Goal: Transaction & Acquisition: Purchase product/service

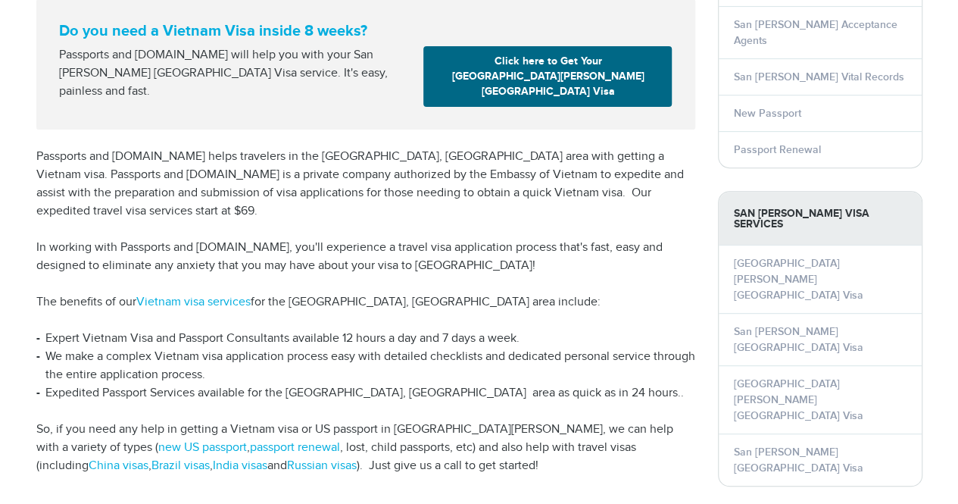
scroll to position [227, 0]
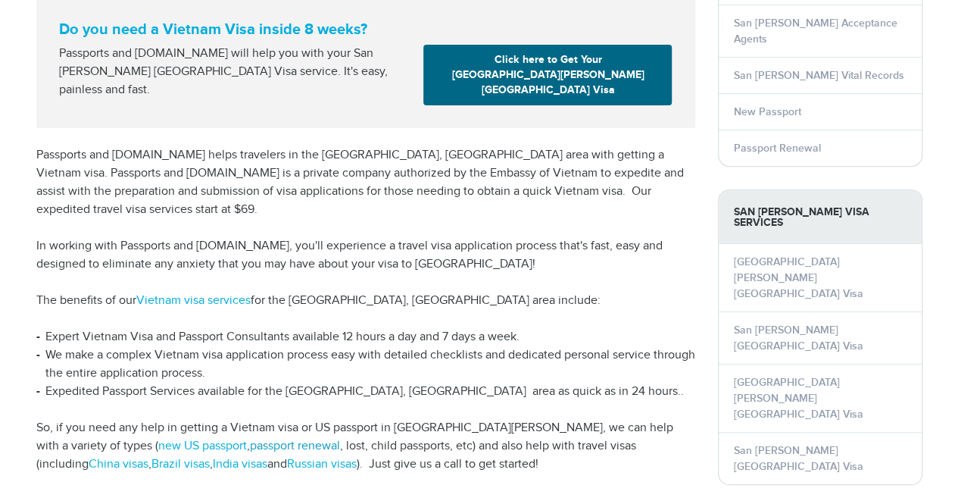
click at [250, 438] on link "passport renewal" at bounding box center [295, 445] width 90 height 14
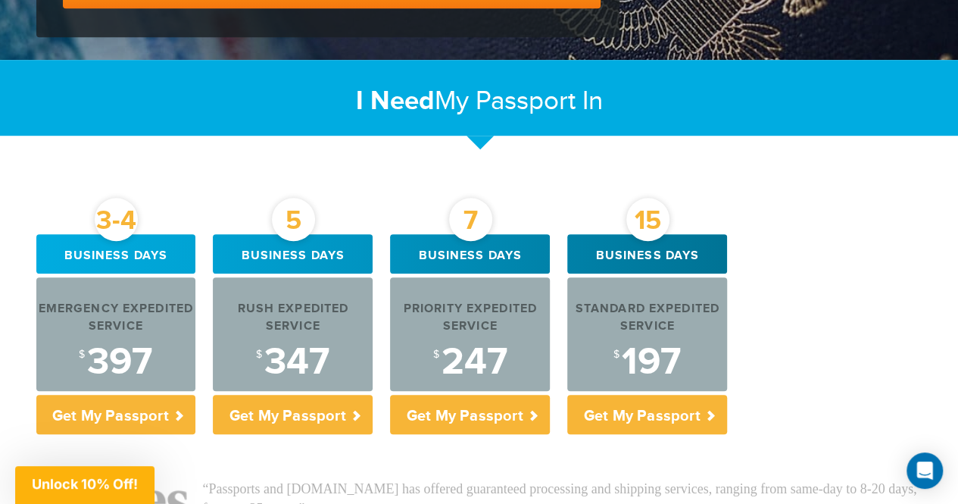
scroll to position [530, 0]
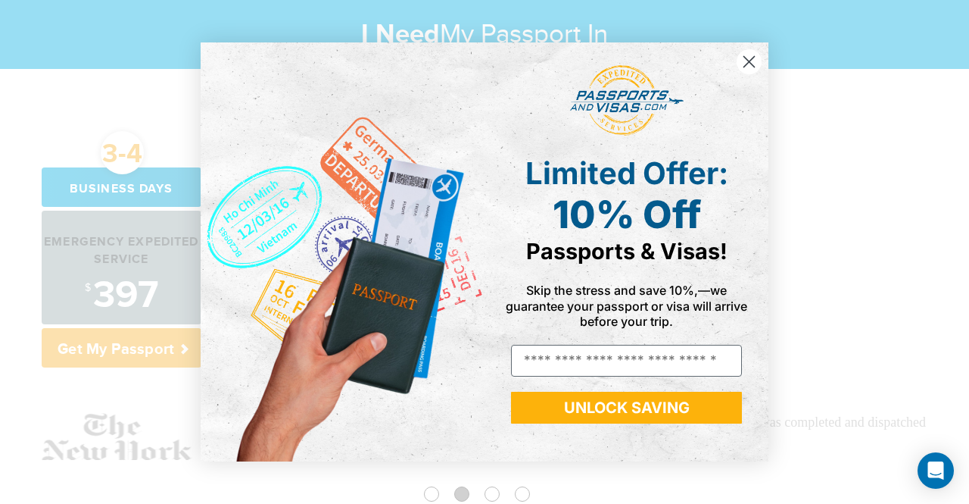
click at [758, 56] on circle "Close dialog" at bounding box center [749, 61] width 25 height 25
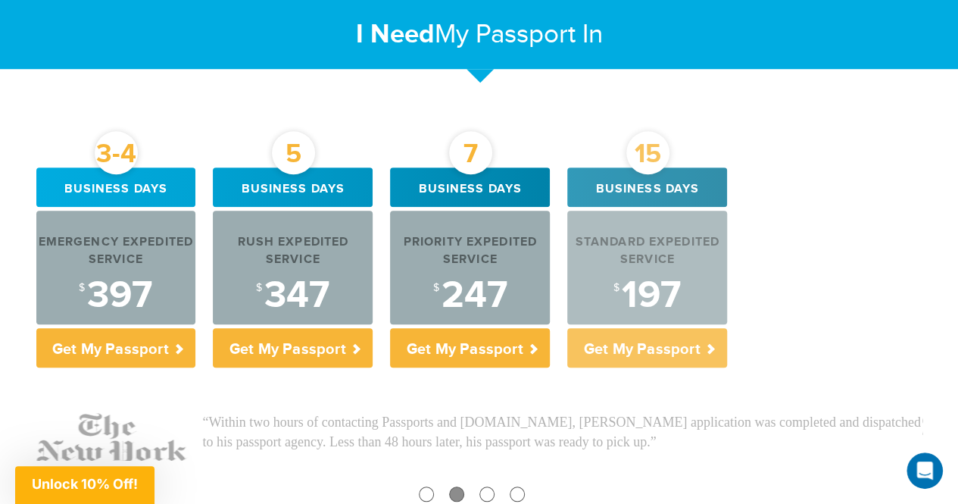
scroll to position [0, 0]
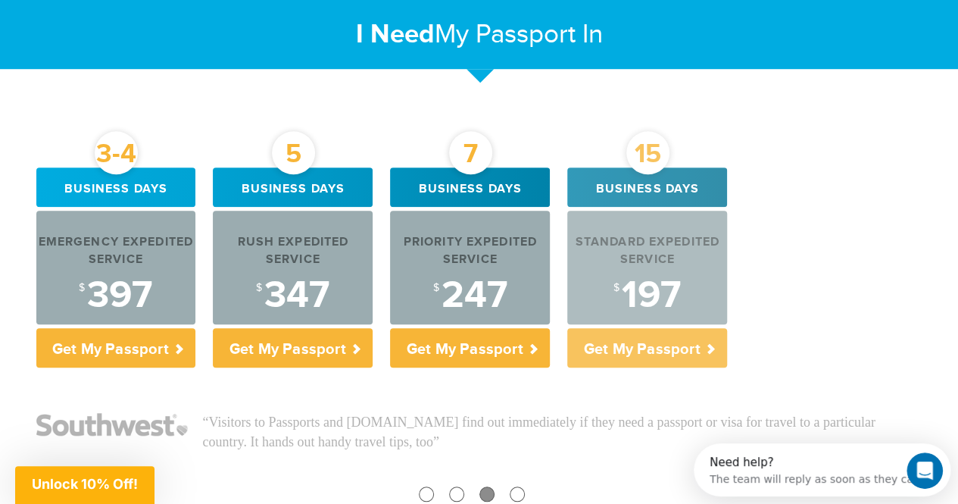
click at [638, 228] on div "Standard Expedited Service $ 197" at bounding box center [647, 267] width 160 height 114
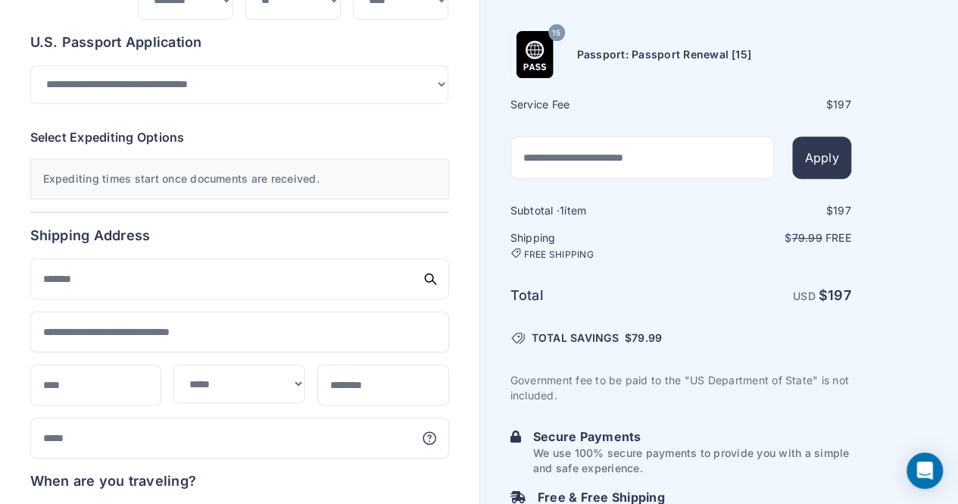
scroll to position [303, 0]
